Goal: Information Seeking & Learning: Learn about a topic

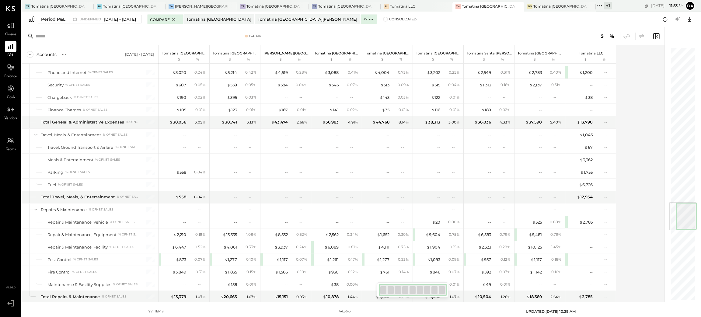
scroll to position [1311, 0]
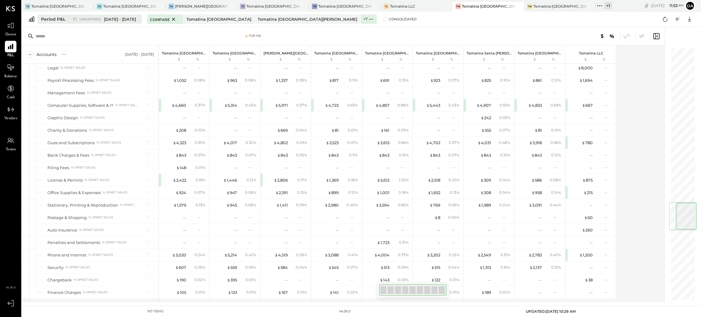
click at [53, 21] on div "Period P&L" at bounding box center [53, 19] width 24 height 6
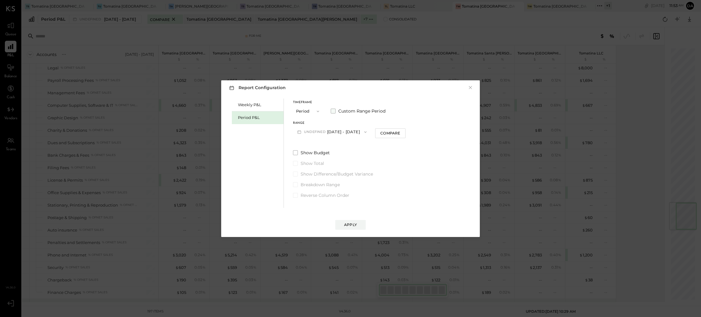
click at [332, 109] on span at bounding box center [333, 111] width 5 height 5
click at [319, 131] on button "[DATE]" at bounding box center [311, 131] width 36 height 11
click at [313, 213] on span "[DATE]" at bounding box center [306, 214] width 13 height 5
click at [380, 131] on button "[DATE]" at bounding box center [362, 131] width 36 height 11
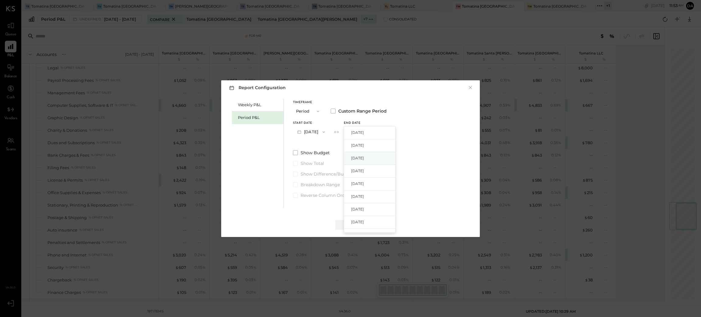
click at [364, 156] on span "[DATE]" at bounding box center [357, 158] width 13 height 5
click at [350, 224] on div "Apply" at bounding box center [350, 224] width 13 height 5
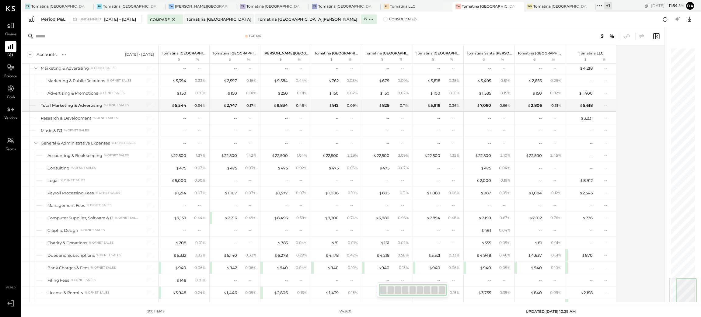
scroll to position [1942, 0]
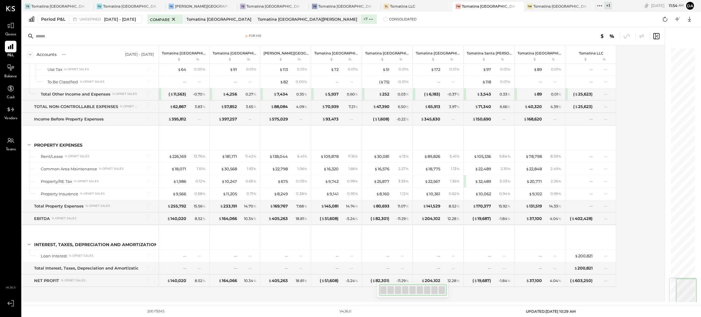
drag, startPoint x: 688, startPoint y: 62, endPoint x: 694, endPoint y: 327, distance: 264.9
click at [694, 317] on html "Queue P&L Balance Cash Vendors Teams v 4.36.0 TS Tomatina [GEOGRAPHIC_DATA] [GE…" at bounding box center [350, 158] width 701 height 317
click at [689, 18] on icon at bounding box center [690, 19] width 8 height 8
click at [656, 59] on div "Excel" at bounding box center [671, 54] width 49 height 13
click at [346, 21] on div "Compare Tomatina [GEOGRAPHIC_DATA] [GEOGRAPHIC_DATA] [GEOGRAPHIC_DATA][PERSON_N…" at bounding box center [281, 19] width 269 height 9
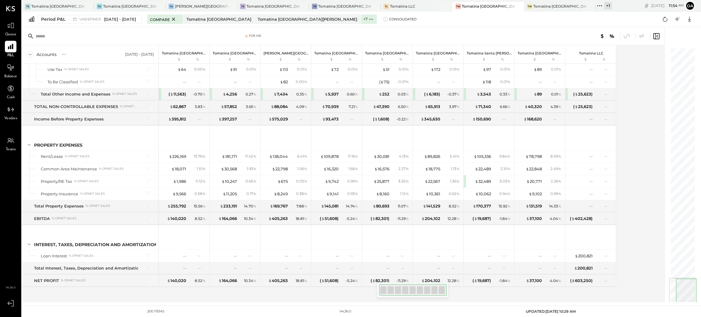
click at [389, 19] on span "Consolidated" at bounding box center [402, 19] width 27 height 4
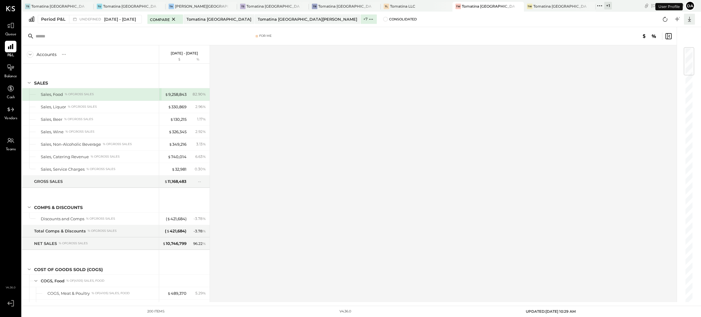
click at [689, 19] on icon at bounding box center [689, 19] width 3 height 5
click at [661, 54] on div "Excel" at bounding box center [671, 54] width 49 height 13
click at [96, 19] on span "undefined" at bounding box center [90, 19] width 23 height 3
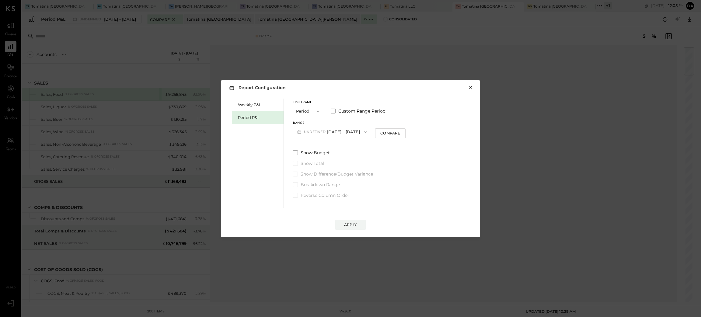
click at [473, 88] on button "×" at bounding box center [470, 88] width 5 height 6
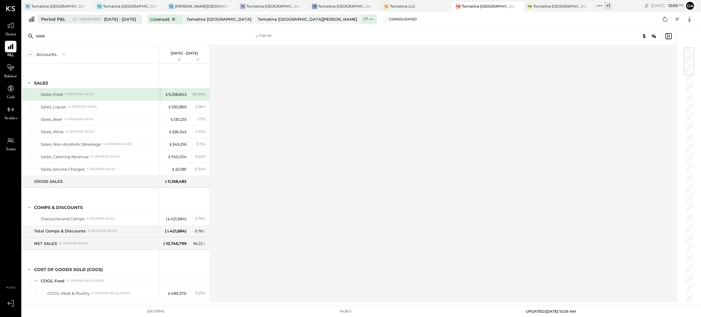
click at [53, 19] on div "Period P&L" at bounding box center [53, 19] width 24 height 6
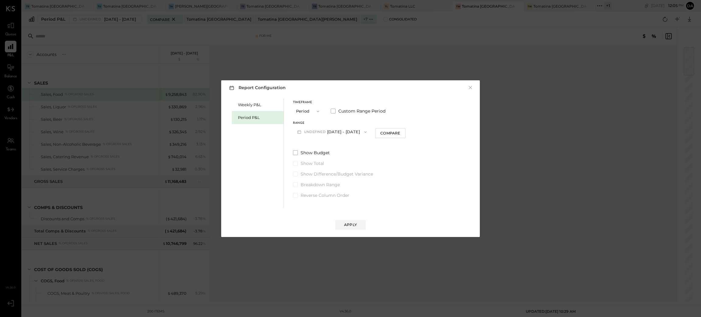
click at [345, 132] on button "undefined [DATE] - [DATE]" at bounding box center [332, 131] width 78 height 11
click at [322, 175] on span "[DATE] - [DATE]" at bounding box center [320, 174] width 29 height 5
click at [350, 224] on div "Apply" at bounding box center [350, 224] width 13 height 5
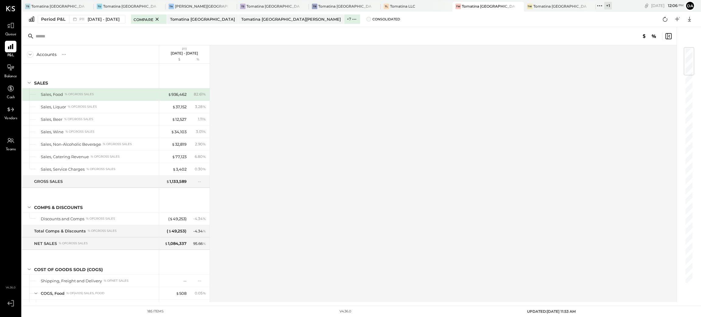
click at [367, 19] on span at bounding box center [369, 19] width 5 height 5
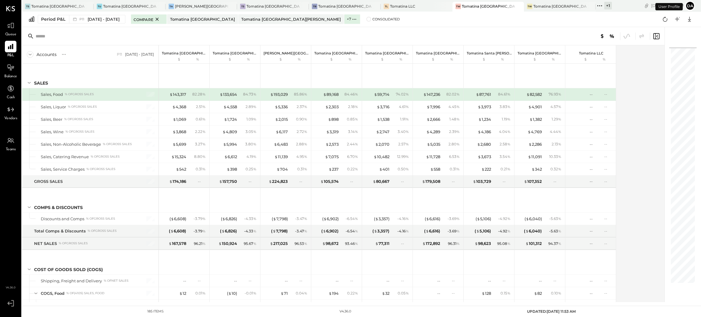
click at [659, 80] on div "Accounts S % GL P11 [DATE] - [DATE] Tomatina [GEOGRAPHIC_DATA] $ % Tomatina [GE…" at bounding box center [344, 173] width 644 height 257
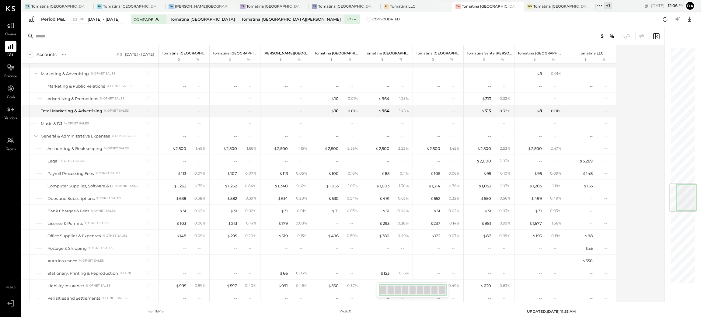
scroll to position [1146, 0]
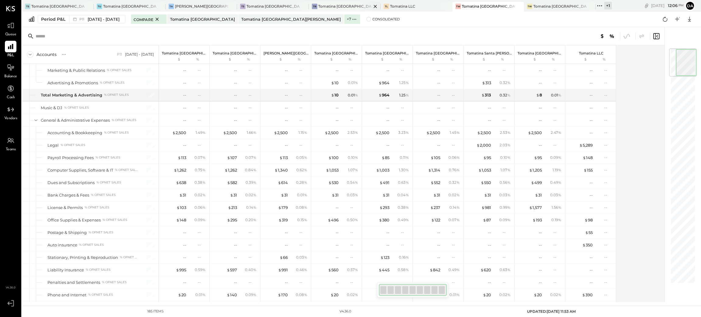
drag, startPoint x: 679, startPoint y: 109, endPoint x: 287, endPoint y: 4, distance: 405.4
click at [701, 12] on div "TS Tomatina [GEOGRAPHIC_DATA] [GEOGRAPHIC_DATA] [GEOGRAPHIC_DATA] [GEOGRAPHIC_D…" at bounding box center [361, 151] width 679 height 302
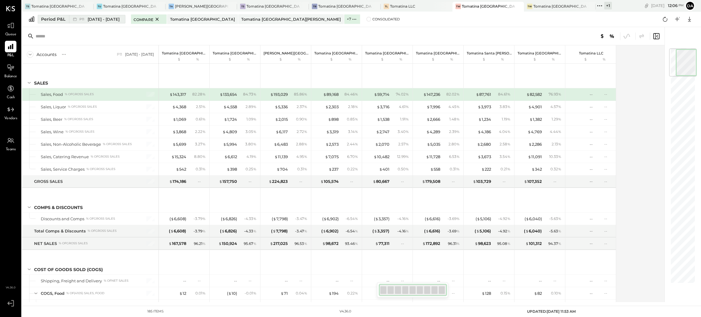
click at [105, 21] on span "[DATE] - [DATE]" at bounding box center [104, 19] width 32 height 6
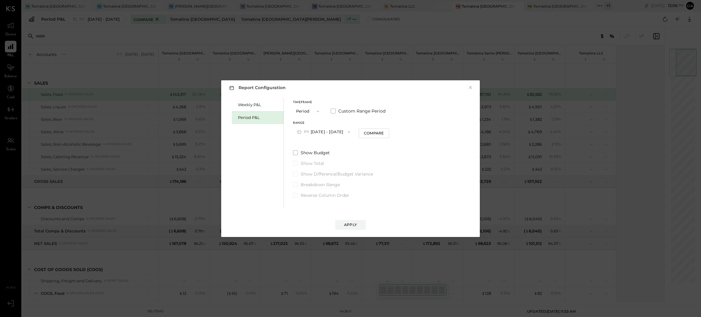
click at [312, 129] on button "P11 [DATE] - [DATE]" at bounding box center [323, 131] width 61 height 11
click at [319, 182] on span "[DATE] - [DATE]" at bounding box center [320, 181] width 29 height 5
click at [333, 112] on span at bounding box center [333, 111] width 5 height 5
click at [316, 132] on button "[DATE]" at bounding box center [311, 131] width 36 height 11
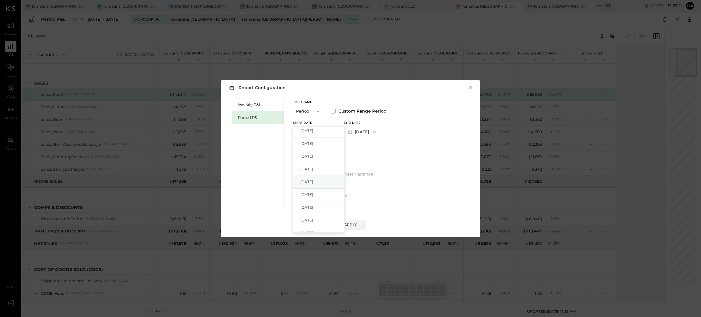
click at [308, 182] on span "[DATE]" at bounding box center [306, 181] width 13 height 5
click at [379, 131] on button "[DATE]" at bounding box center [362, 131] width 36 height 11
click at [364, 157] on span "[DATE]" at bounding box center [357, 158] width 13 height 5
click at [349, 224] on div "Apply" at bounding box center [350, 224] width 13 height 5
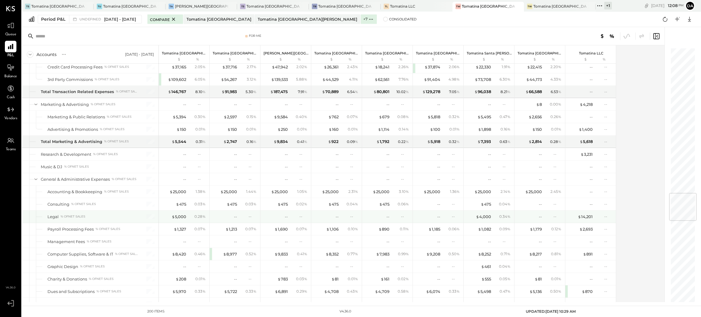
scroll to position [1233, 0]
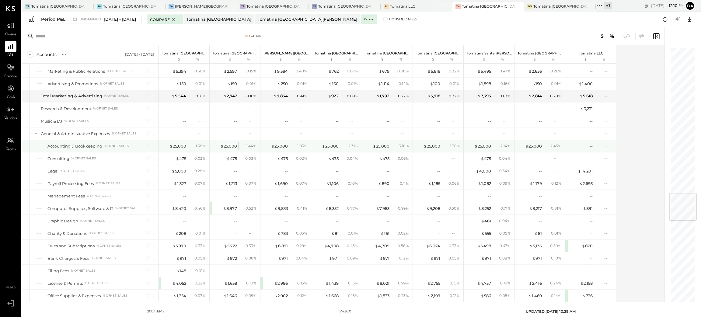
click at [230, 149] on div "$ 25,000" at bounding box center [228, 146] width 17 height 6
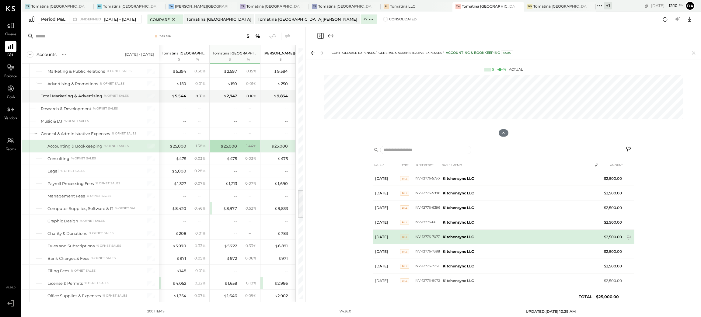
scroll to position [56, 0]
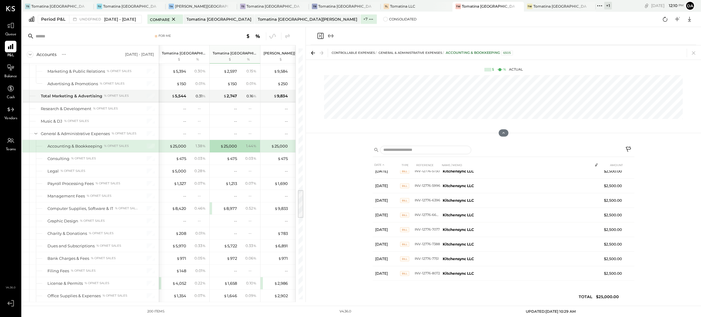
click at [330, 251] on div "DATE TYPE REFERENCE NAME / MEMO AMOUNT [DATE] EXP 703 Kitchensync LLC ENTRY DES…" at bounding box center [503, 222] width 395 height 161
click at [670, 205] on div "DATE TYPE REFERENCE NAME / MEMO AMOUNT [DATE] EXP 703 Kitchensync LLC ENTRY DES…" at bounding box center [503, 222] width 395 height 161
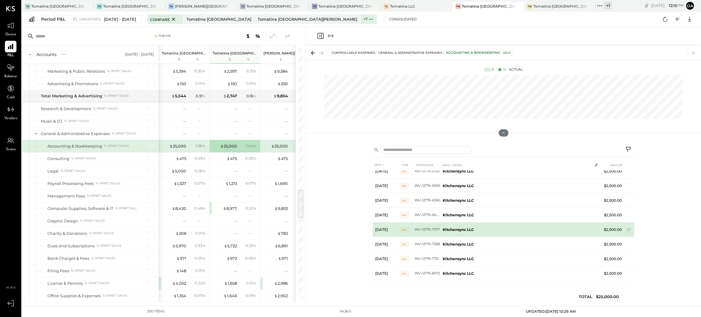
scroll to position [0, 0]
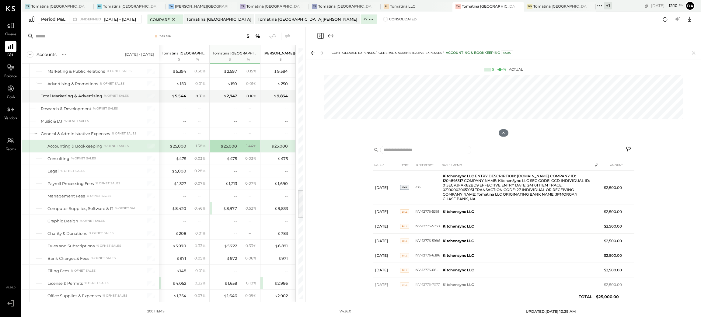
click at [647, 189] on div "DATE TYPE REFERENCE NAME / MEMO AMOUNT [DATE] EXP 703 Kitchensync LLC ENTRY DES…" at bounding box center [503, 222] width 395 height 161
click at [116, 19] on span "[DATE] - [DATE]" at bounding box center [120, 19] width 32 height 6
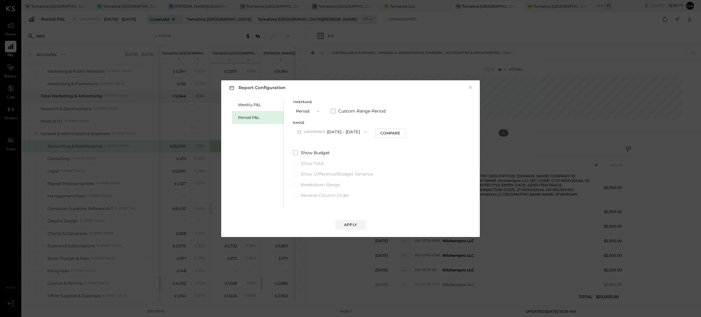
click at [334, 110] on span at bounding box center [333, 111] width 5 height 5
click at [309, 133] on button "[DATE]" at bounding box center [311, 131] width 36 height 11
click at [313, 195] on span "[DATE]" at bounding box center [306, 194] width 13 height 5
click at [380, 131] on button "[DATE]" at bounding box center [362, 131] width 36 height 11
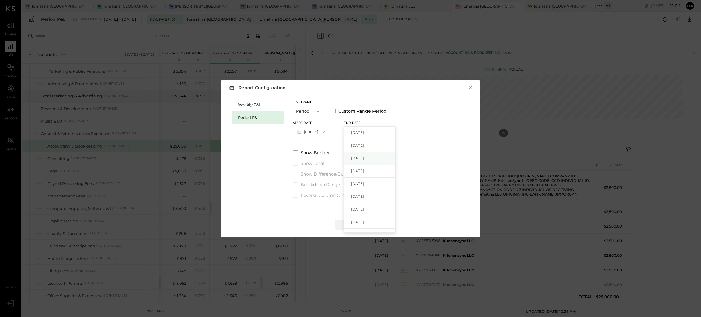
click at [364, 160] on span "[DATE]" at bounding box center [357, 158] width 13 height 5
click at [351, 224] on div "Apply" at bounding box center [350, 224] width 13 height 5
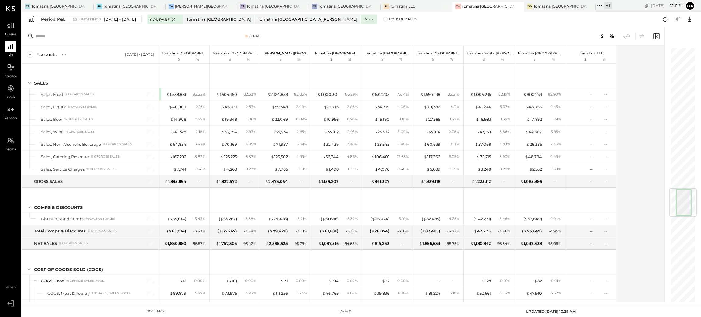
scroll to position [1195, 0]
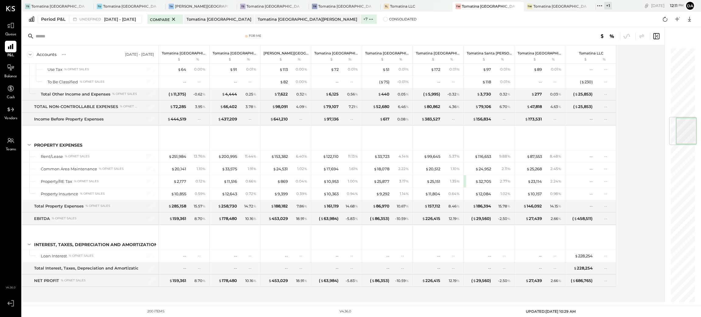
scroll to position [193, 0]
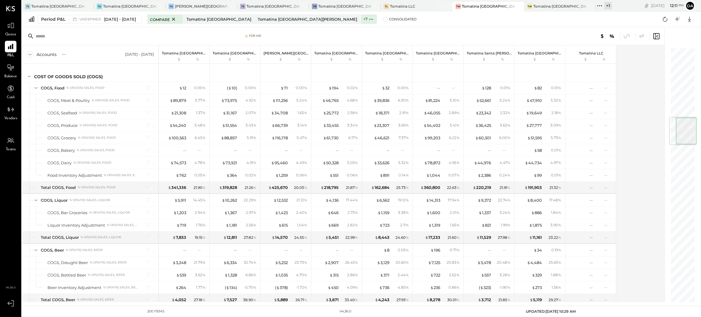
drag, startPoint x: 686, startPoint y: 200, endPoint x: 658, endPoint y: 34, distance: 168.2
click at [700, 49] on div "For Me Accounts S % GL [DATE] - [DATE] Tomatina [GEOGRAPHIC_DATA] $ % Tomatina …" at bounding box center [361, 164] width 679 height 275
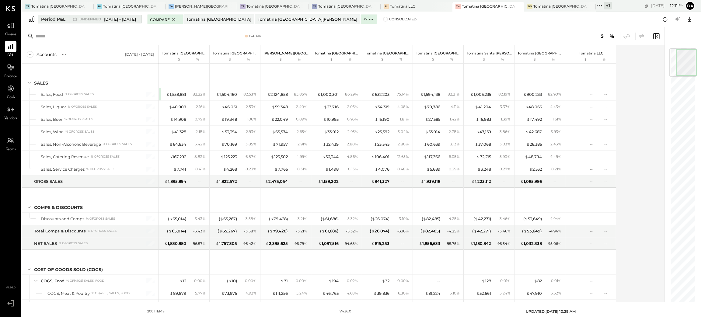
click at [113, 21] on span "[DATE] - [DATE]" at bounding box center [120, 19] width 32 height 6
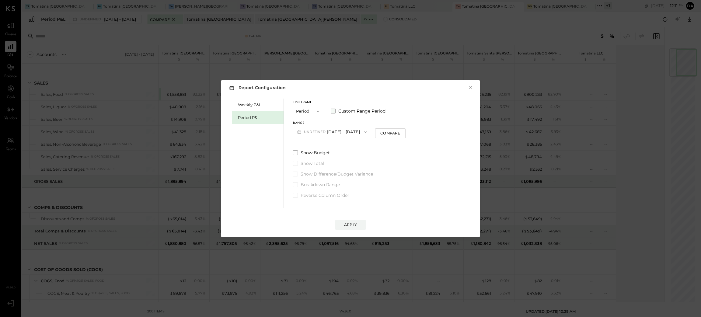
click at [347, 113] on span "Custom Range Period" at bounding box center [361, 111] width 47 height 6
click at [319, 131] on button "[DATE]" at bounding box center [311, 131] width 36 height 11
click at [313, 181] on span "[DATE]" at bounding box center [306, 181] width 13 height 5
click at [380, 131] on button "[DATE]" at bounding box center [362, 131] width 36 height 11
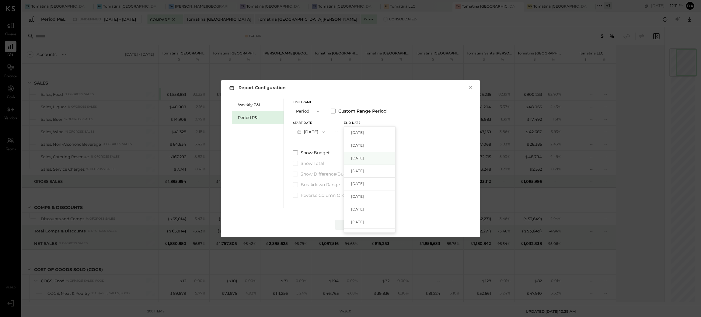
click at [364, 158] on span "[DATE]" at bounding box center [357, 158] width 13 height 5
click at [380, 131] on button "[DATE]" at bounding box center [362, 131] width 36 height 11
click at [364, 156] on span "[DATE]" at bounding box center [357, 158] width 13 height 5
click at [427, 203] on div "Weekly P&L Period P&L Timeframe Period Custom Range Period Start Date [DATE] En…" at bounding box center [350, 152] width 247 height 111
click at [353, 224] on div "Apply" at bounding box center [350, 224] width 13 height 5
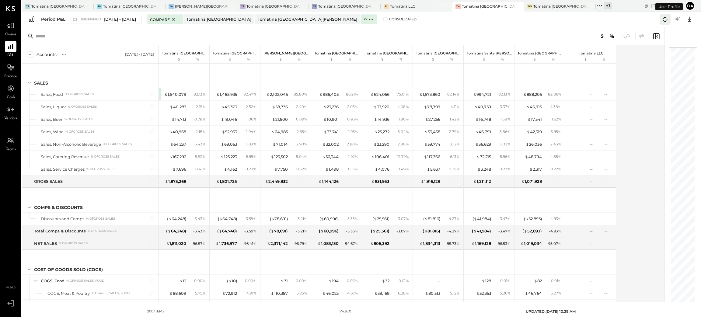
scroll to position [1195, 0]
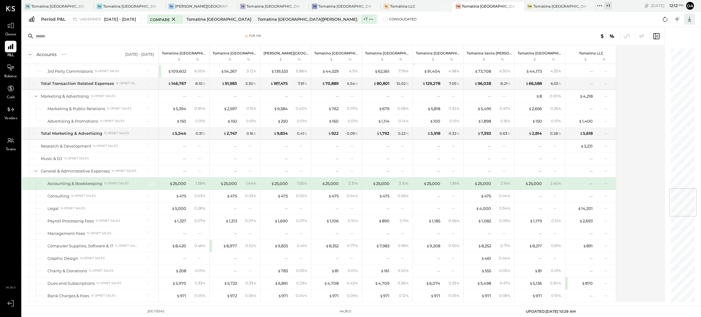
click at [691, 21] on icon at bounding box center [690, 19] width 8 height 8
click at [658, 55] on div "Excel" at bounding box center [671, 54] width 49 height 13
click at [383, 17] on span at bounding box center [385, 19] width 5 height 5
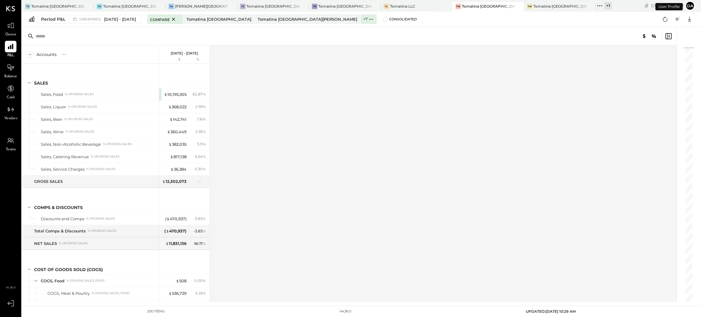
scroll to position [1195, 0]
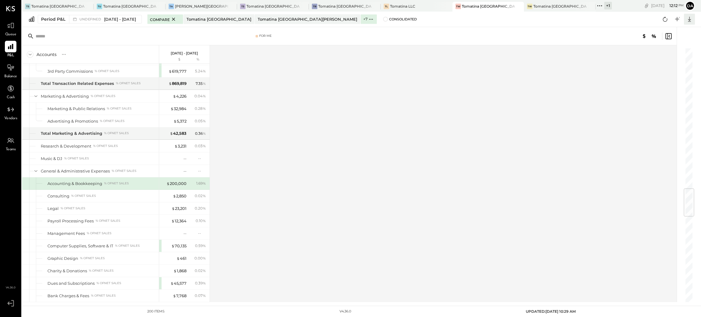
click at [690, 19] on icon at bounding box center [689, 19] width 3 height 5
click at [660, 57] on div "Excel" at bounding box center [671, 54] width 49 height 13
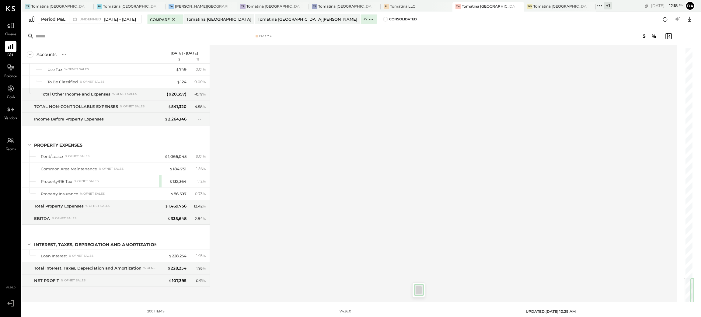
scroll to position [1942, 0]
drag, startPoint x: 690, startPoint y: 81, endPoint x: 692, endPoint y: 317, distance: 235.6
click at [692, 317] on main "TS Tomatina [GEOGRAPHIC_DATA] [GEOGRAPHIC_DATA] [GEOGRAPHIC_DATA] [GEOGRAPHIC_D…" at bounding box center [361, 158] width 679 height 317
